Goal: Task Accomplishment & Management: Manage account settings

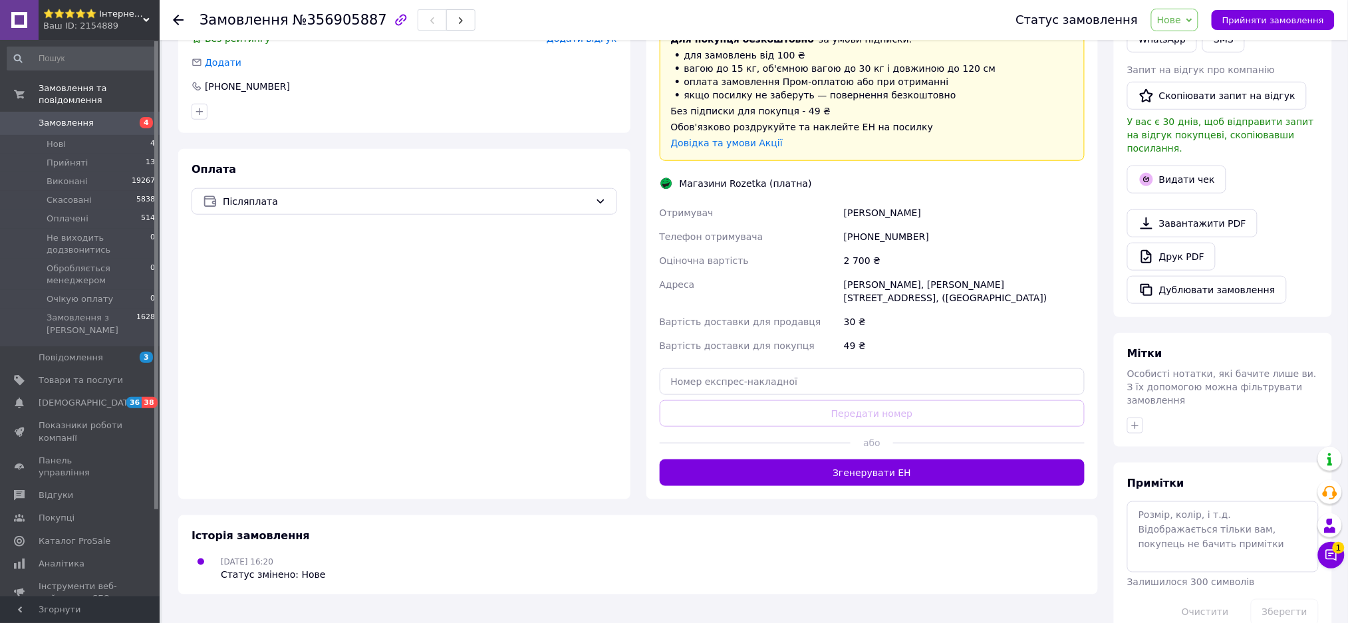
scroll to position [336, 0]
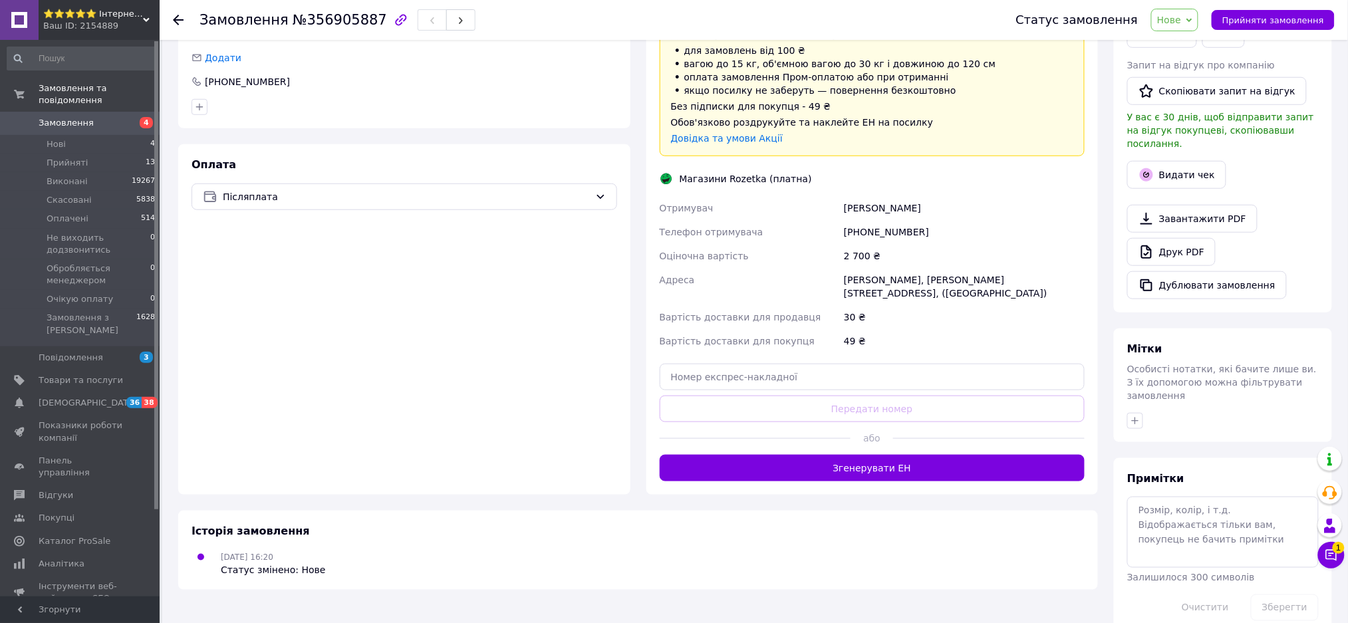
click at [879, 471] on div "Доставка Редагувати Доставка до магазинів Rozetka Для продавця 30 ₴   (згідно з…" at bounding box center [873, 219] width 452 height 552
click at [871, 459] on button "Згенерувати ЕН" at bounding box center [873, 468] width 426 height 27
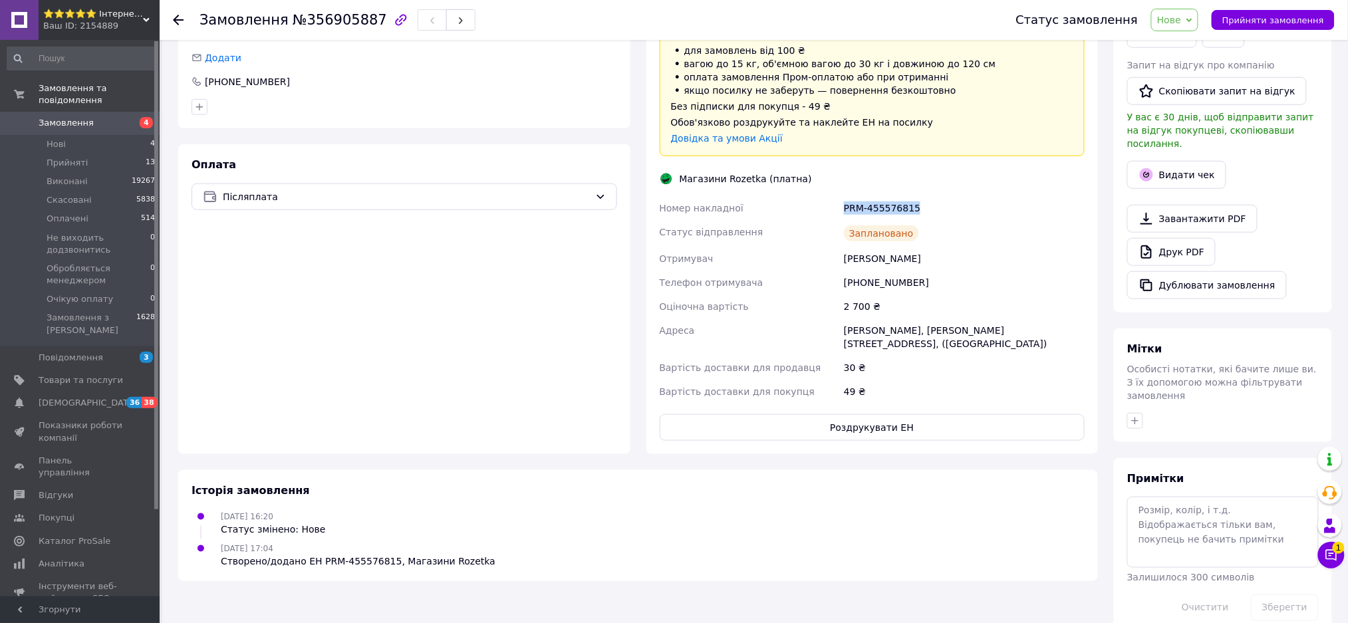
copy div "Номер накладної PRM-455576815"
drag, startPoint x: 919, startPoint y: 204, endPoint x: 838, endPoint y: 216, distance: 81.5
click at [835, 206] on div "Номер накладної PRM-455576815 Статус відправлення Заплановано Отримувач [PERSON…" at bounding box center [872, 300] width 431 height 208
click at [899, 414] on button "Роздрукувати ЕН" at bounding box center [873, 427] width 426 height 27
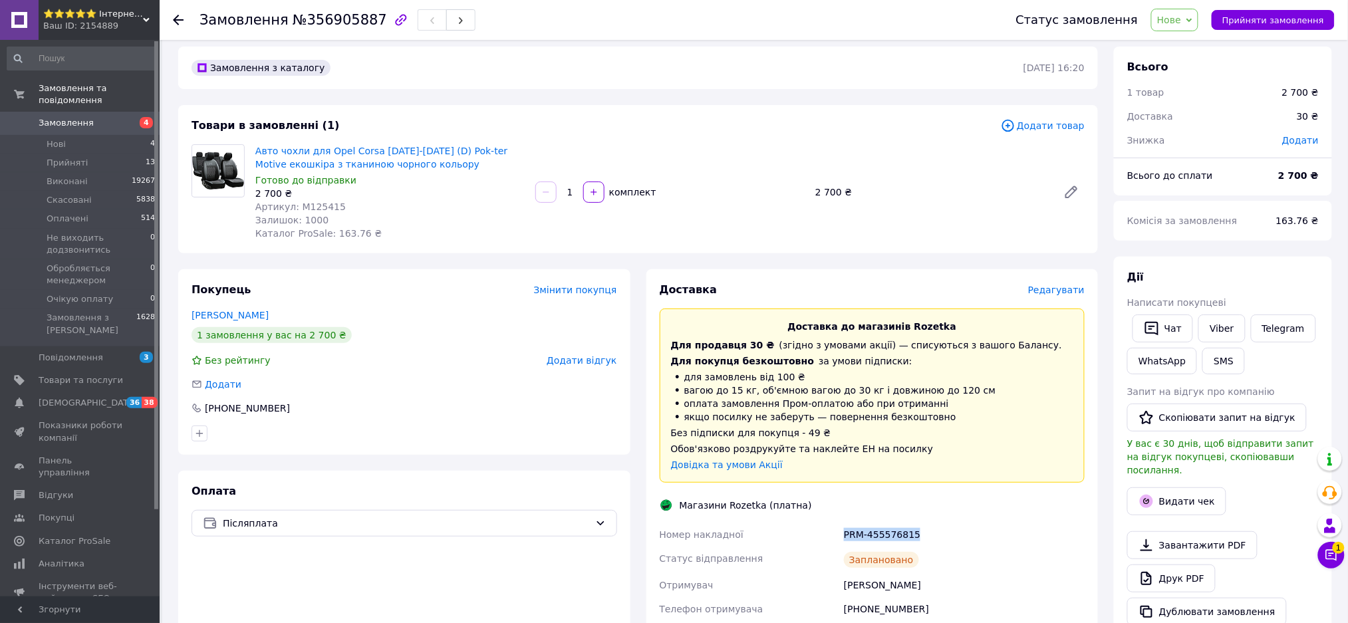
scroll to position [0, 0]
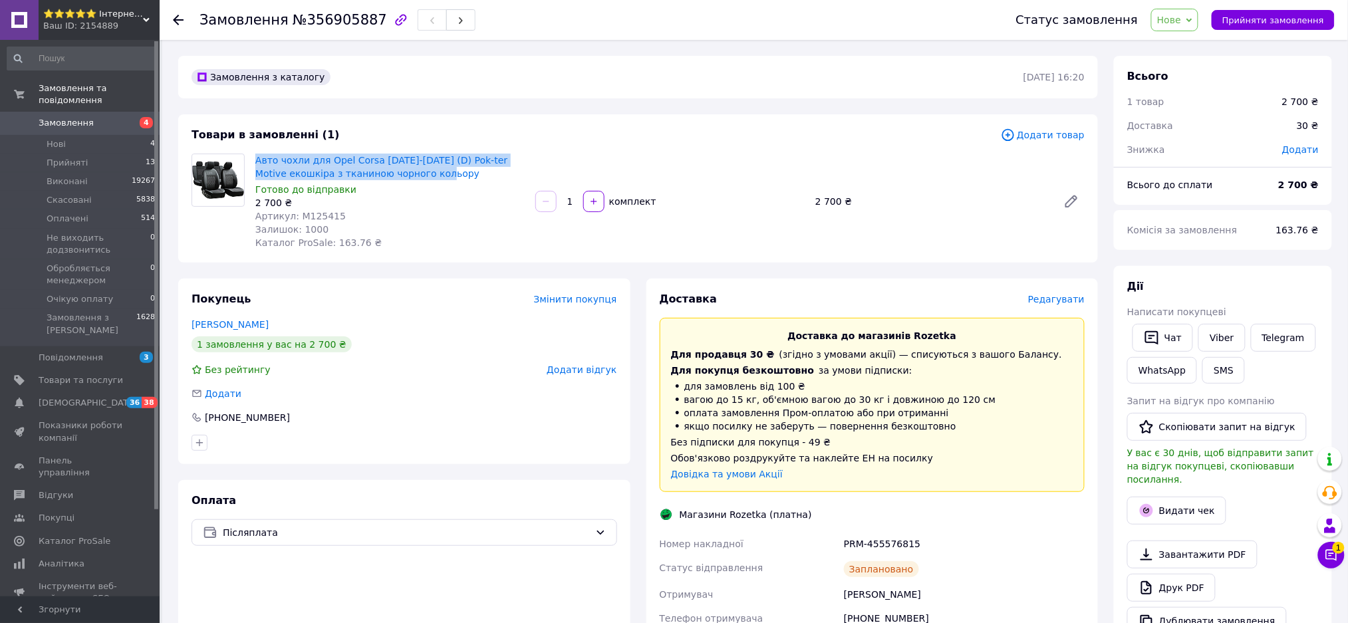
copy link "Авто чохли для Opel Corsa [DATE]-[DATE] (D) Pok-ter Motive екошкіра з тканиною …"
drag, startPoint x: 434, startPoint y: 176, endPoint x: 254, endPoint y: 146, distance: 182.7
click at [254, 146] on div "Товари в замовленні (1) Додати товар Авто чохли для Opel Corsa [DATE]-[DATE] (D…" at bounding box center [638, 188] width 920 height 148
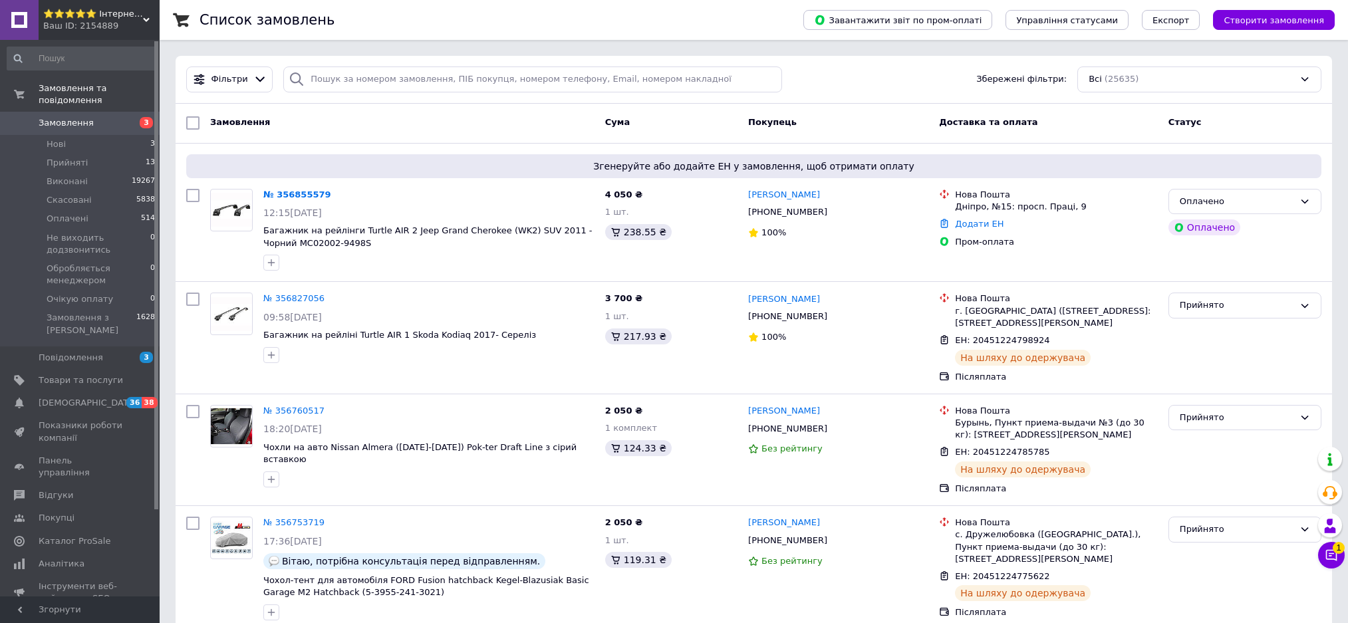
click at [111, 154] on li "Прийняті 13" at bounding box center [81, 163] width 163 height 19
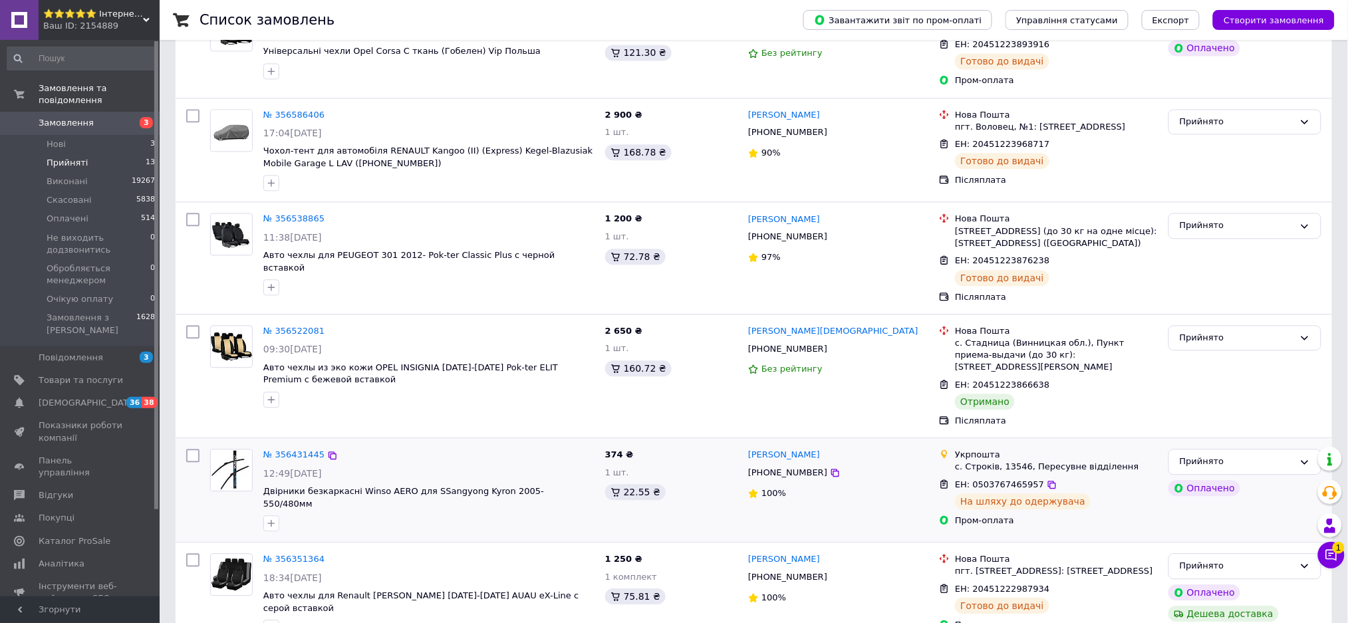
scroll to position [1046, 0]
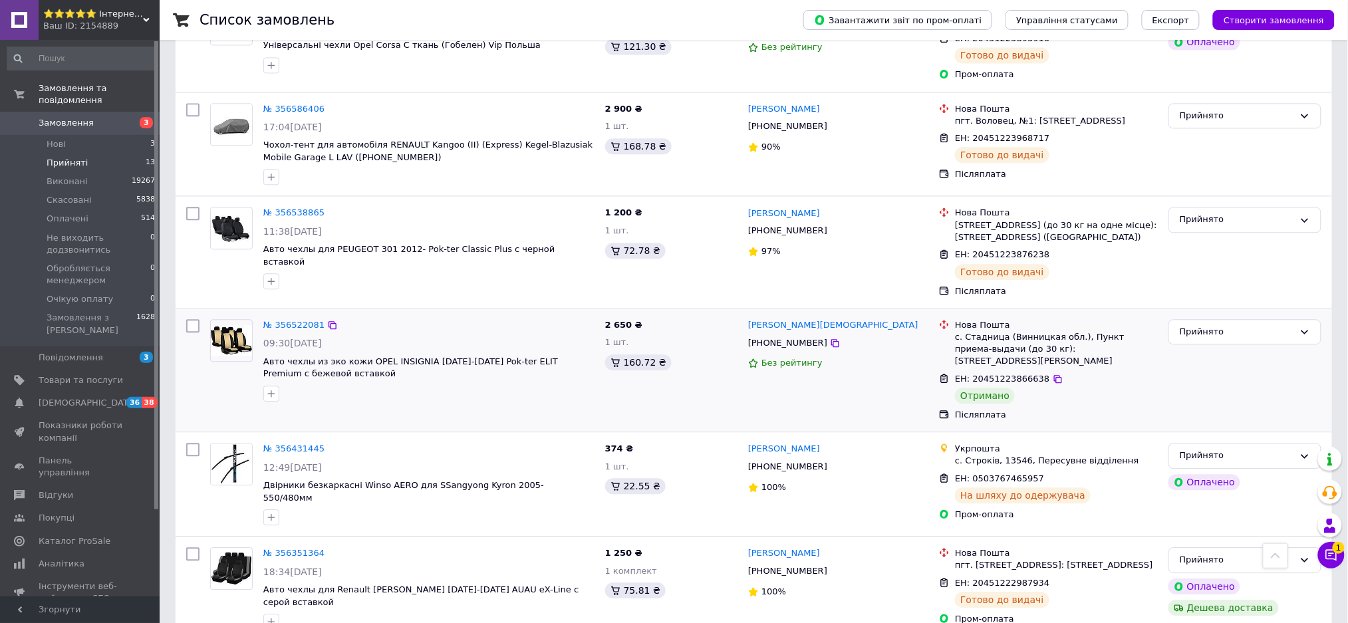
click at [1244, 329] on div "Прийнято" at bounding box center [1245, 370] width 164 height 113
click at [1232, 325] on div "Прийнято" at bounding box center [1237, 332] width 114 height 14
click at [1232, 347] on li "Виконано" at bounding box center [1245, 359] width 152 height 25
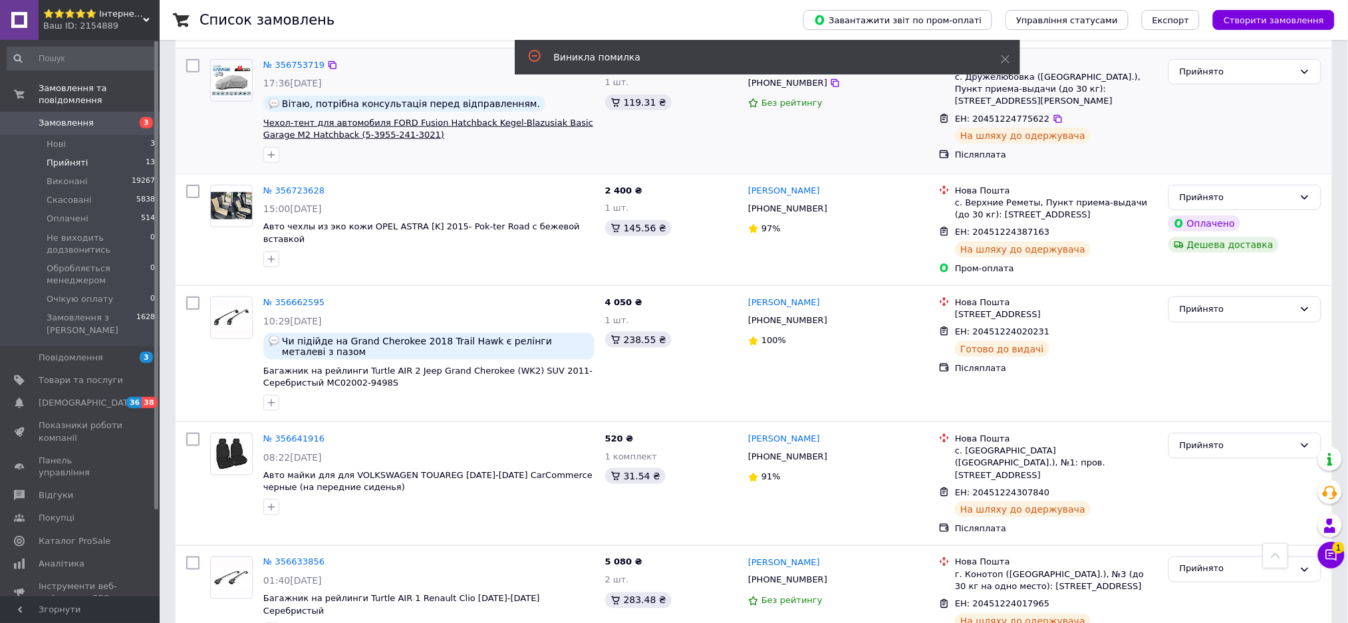
scroll to position [337, 0]
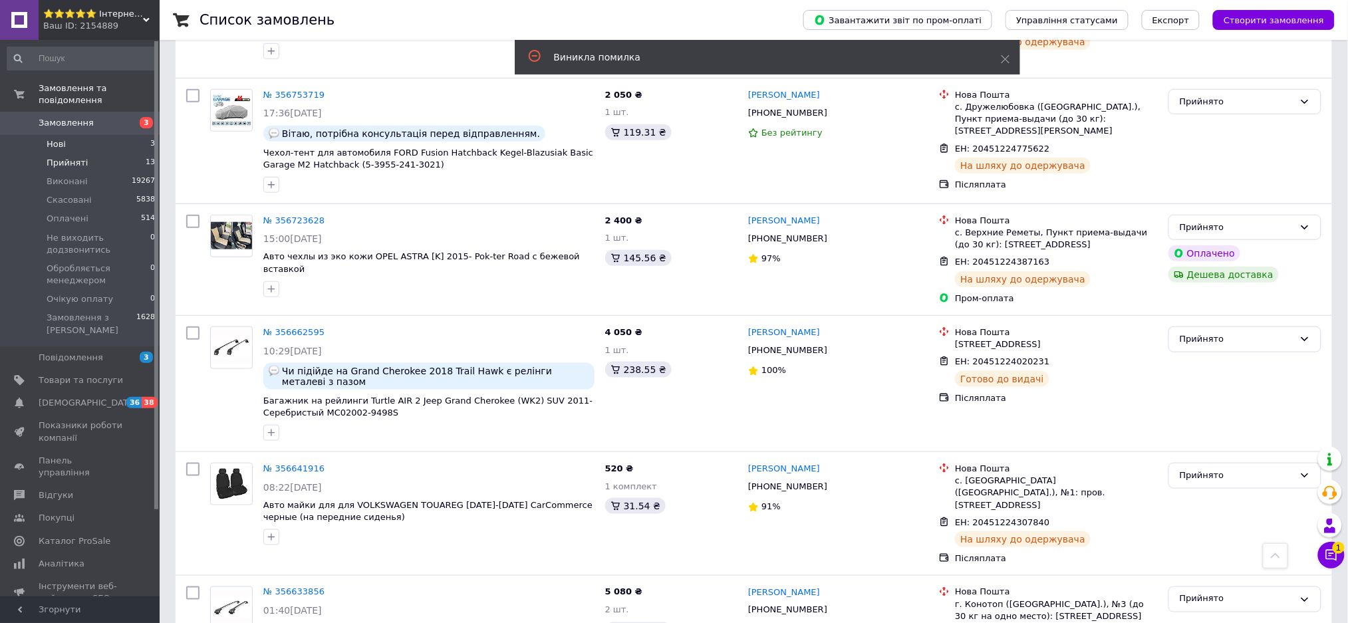
click at [111, 135] on li "Нові 3" at bounding box center [81, 144] width 163 height 19
